Goal: Navigation & Orientation: Find specific page/section

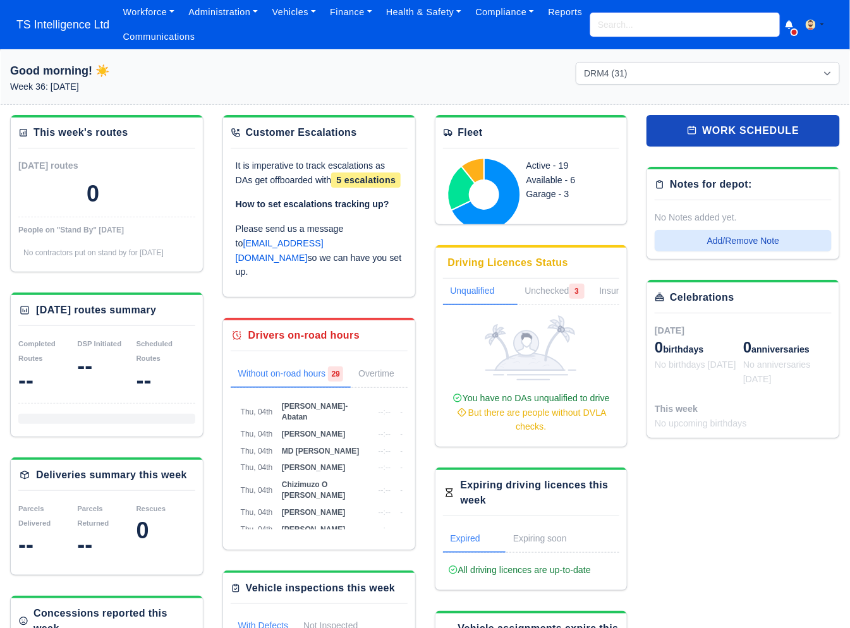
click at [618, 20] on input "search" at bounding box center [685, 25] width 190 height 24
type input "vikas"
type input "vikas Kumar"
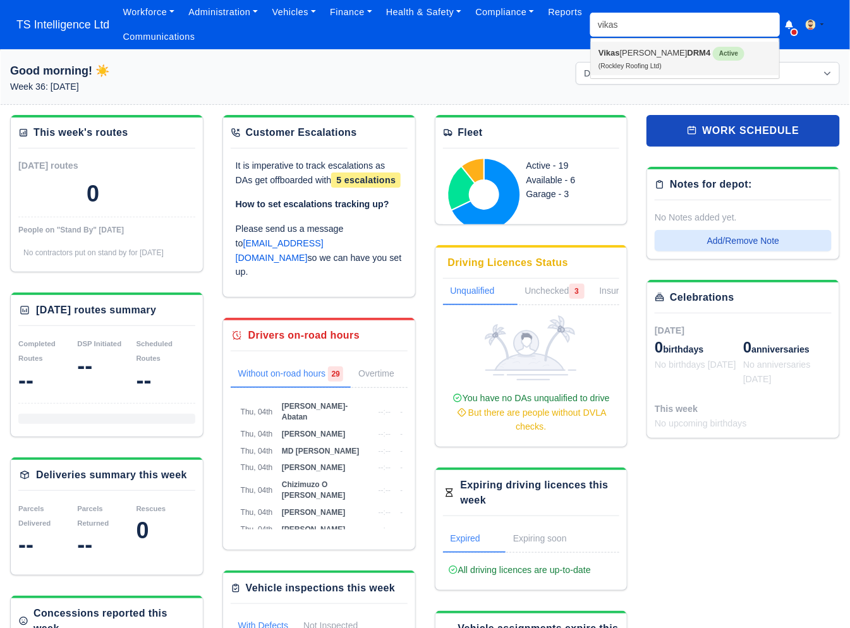
click at [609, 64] on small "(Rockley Roofing Ltd)" at bounding box center [629, 66] width 63 height 7
type input "[PERSON_NAME]"
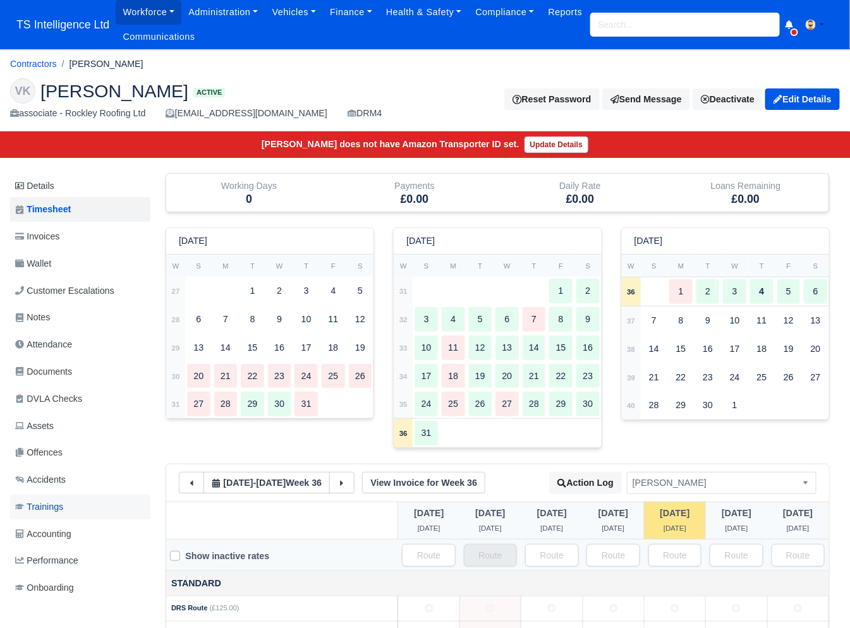
scroll to position [94, 0]
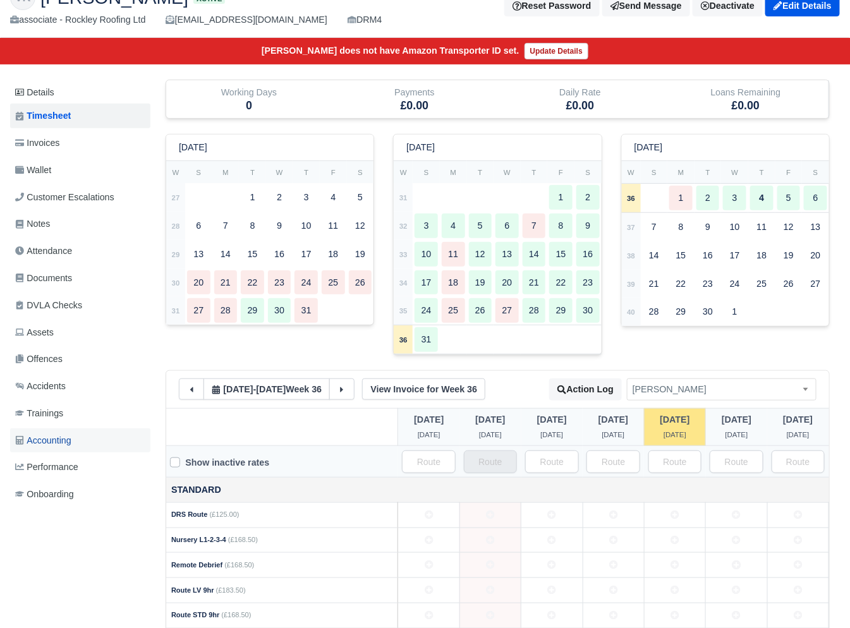
click at [58, 439] on span "Accounting" at bounding box center [43, 440] width 56 height 15
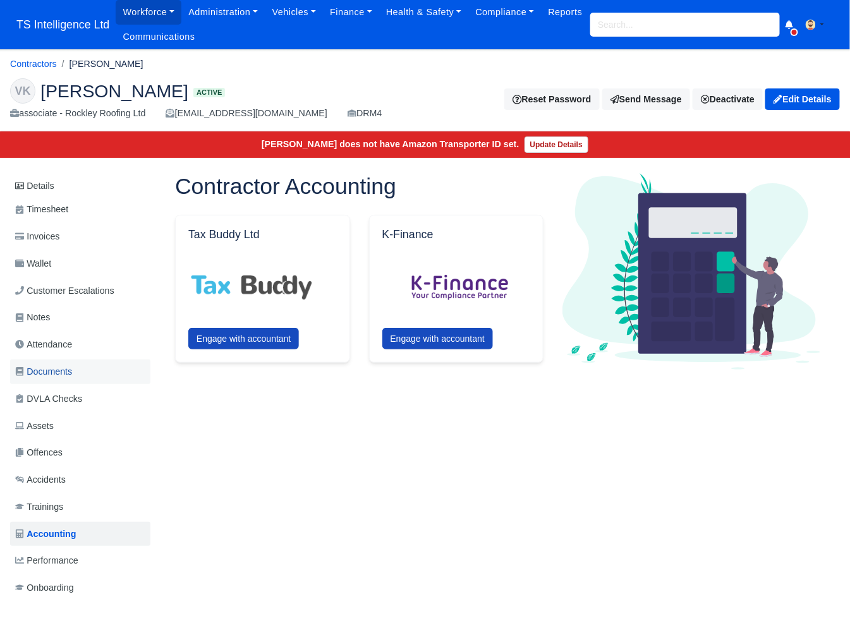
click at [60, 368] on span "Documents" at bounding box center [43, 372] width 57 height 15
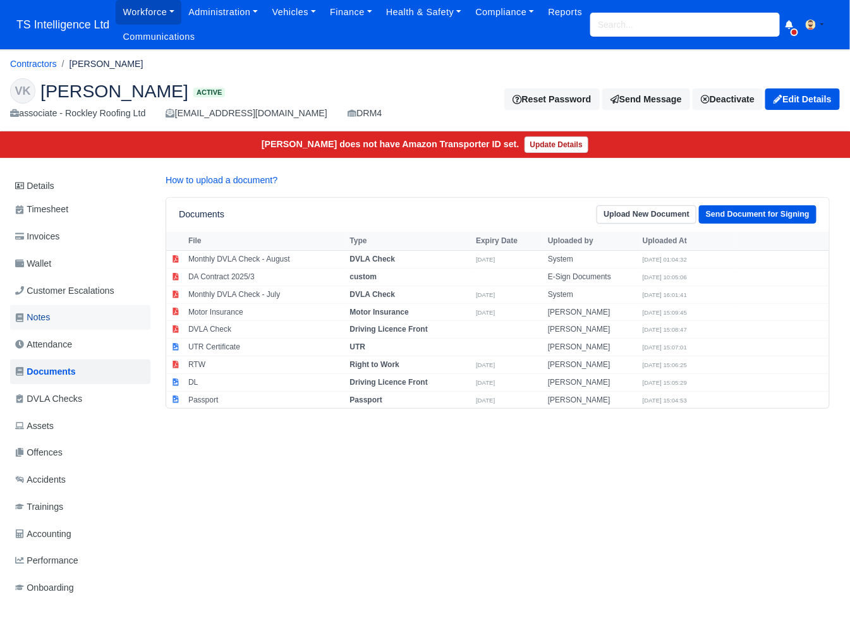
click at [56, 317] on link "Notes" at bounding box center [80, 317] width 140 height 25
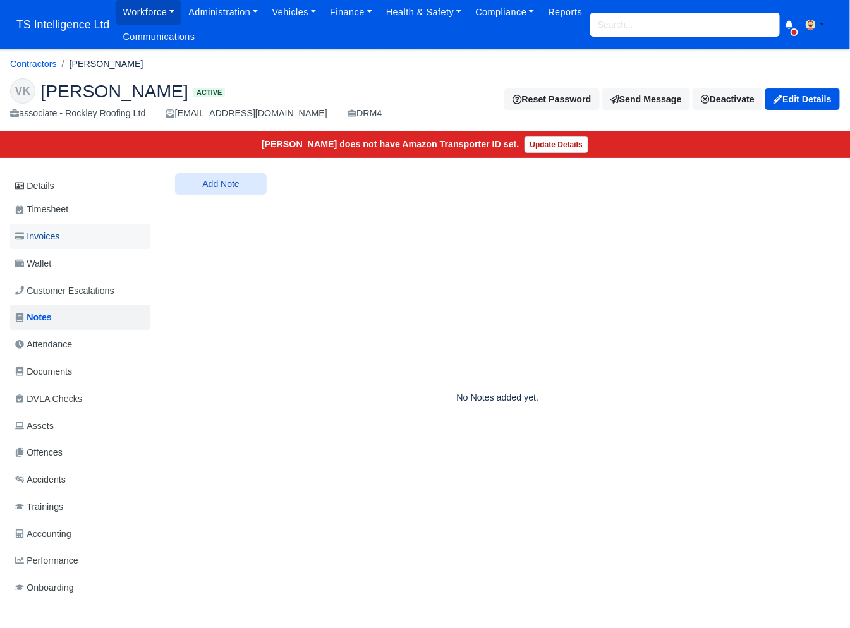
click at [68, 248] on link "Invoices" at bounding box center [80, 236] width 140 height 25
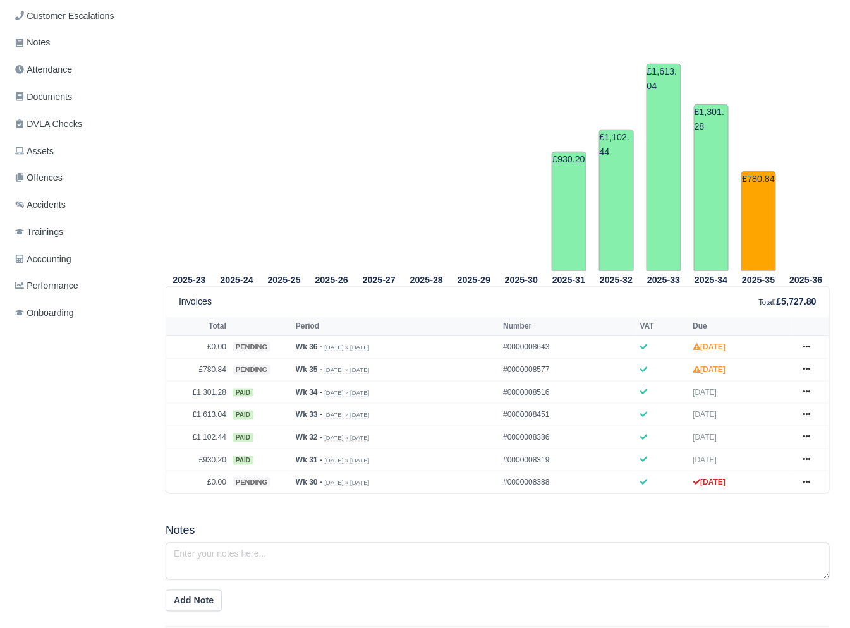
scroll to position [277, 0]
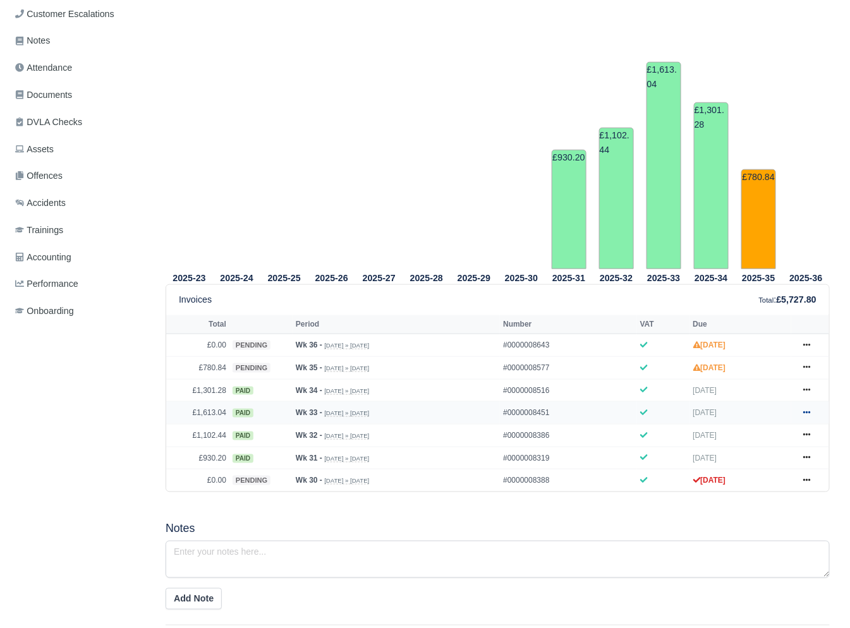
click at [806, 411] on icon at bounding box center [807, 413] width 8 height 8
click at [73, 376] on div "Details Timesheet Invoices Wallet Customer Escalations Notes Attendance Documen…" at bounding box center [82, 435] width 145 height 1079
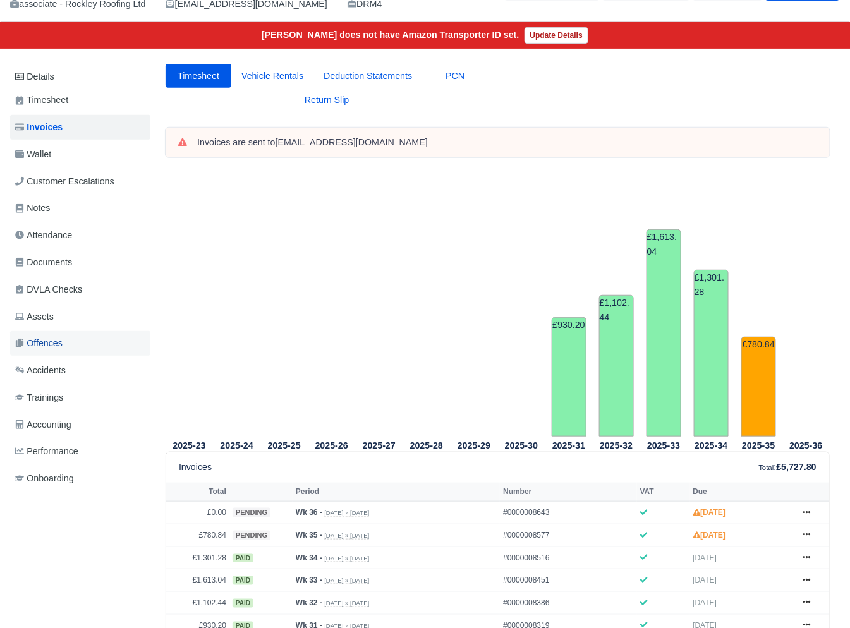
scroll to position [73, 0]
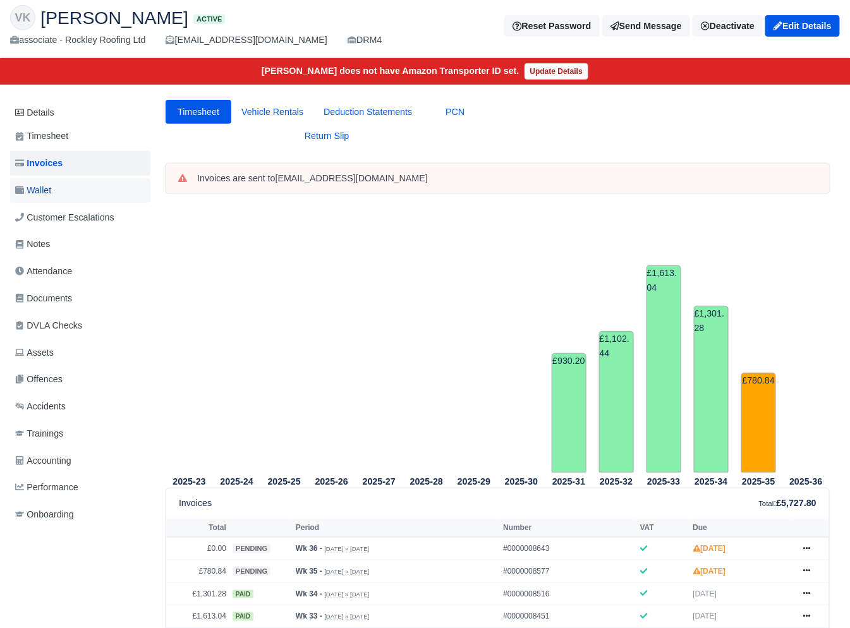
click at [55, 184] on link "Wallet" at bounding box center [80, 190] width 140 height 25
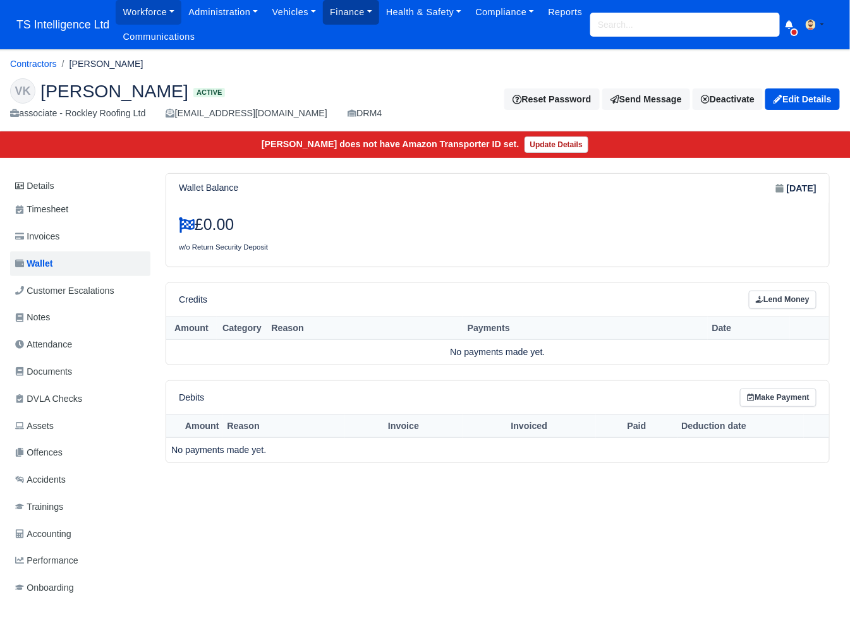
click at [351, 18] on link "Finance" at bounding box center [351, 12] width 56 height 25
